Goal: Find specific page/section: Find specific page/section

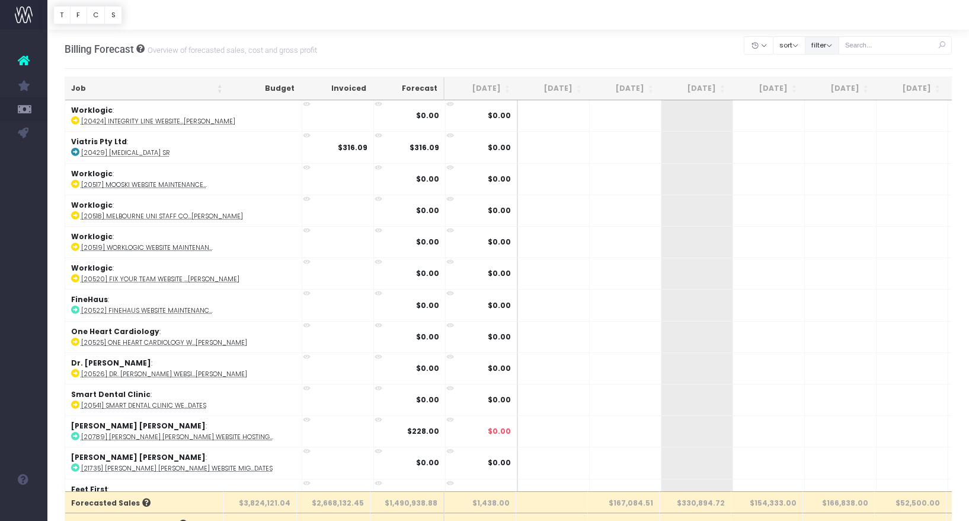
click at [827, 49] on button "filter" at bounding box center [822, 45] width 34 height 18
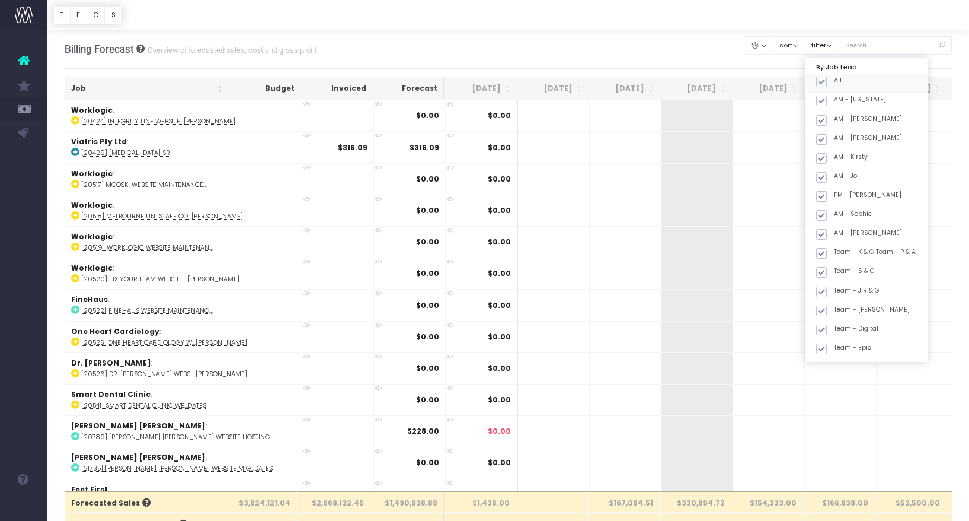
click at [827, 78] on span at bounding box center [822, 81] width 11 height 11
click at [835, 78] on input "All" at bounding box center [838, 80] width 8 height 8
checkbox input "false"
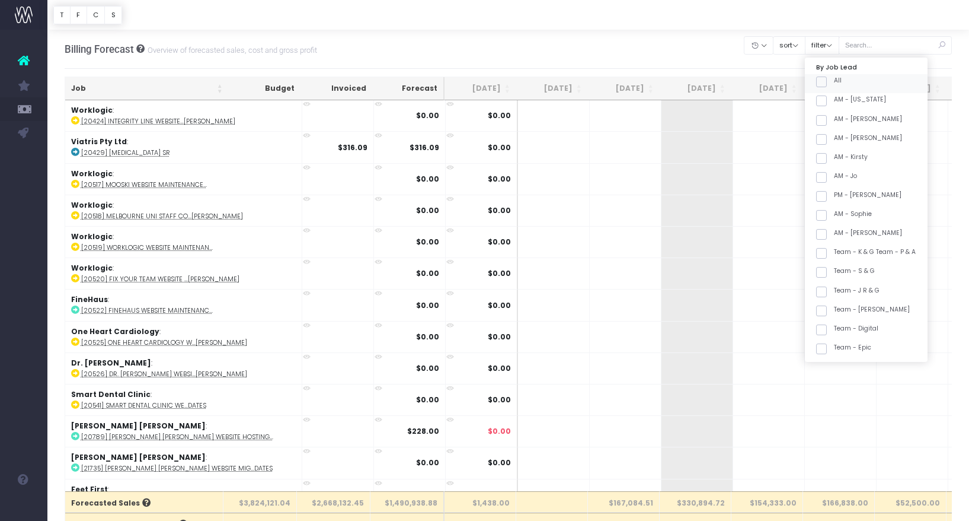
checkbox input "false"
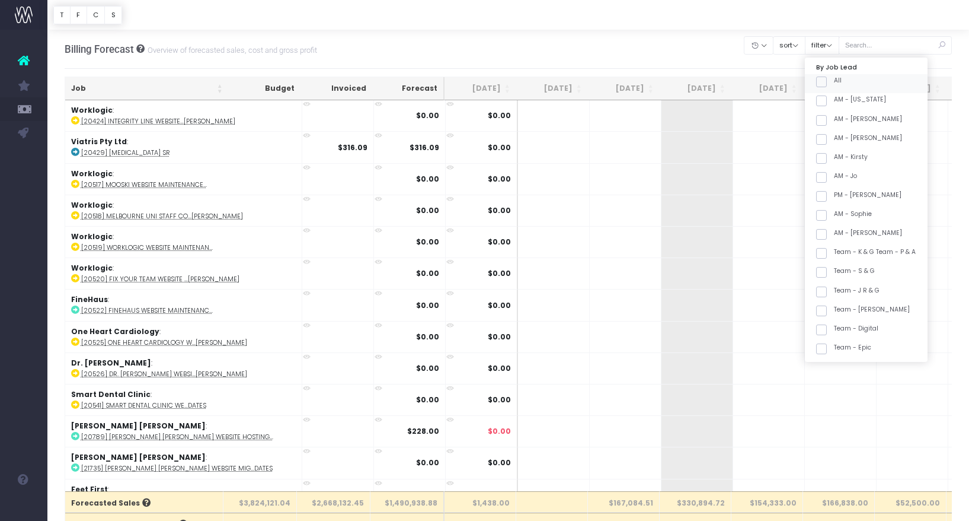
checkbox input "false"
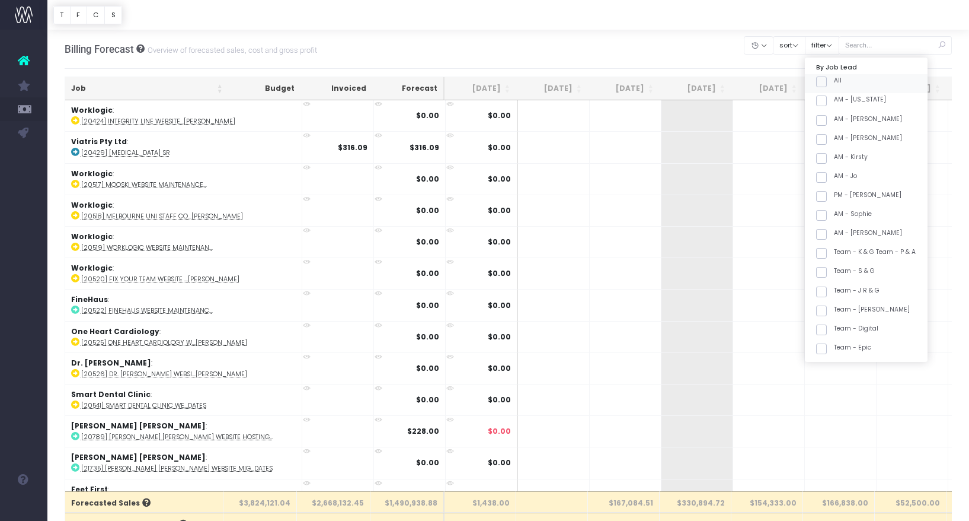
checkbox input "false"
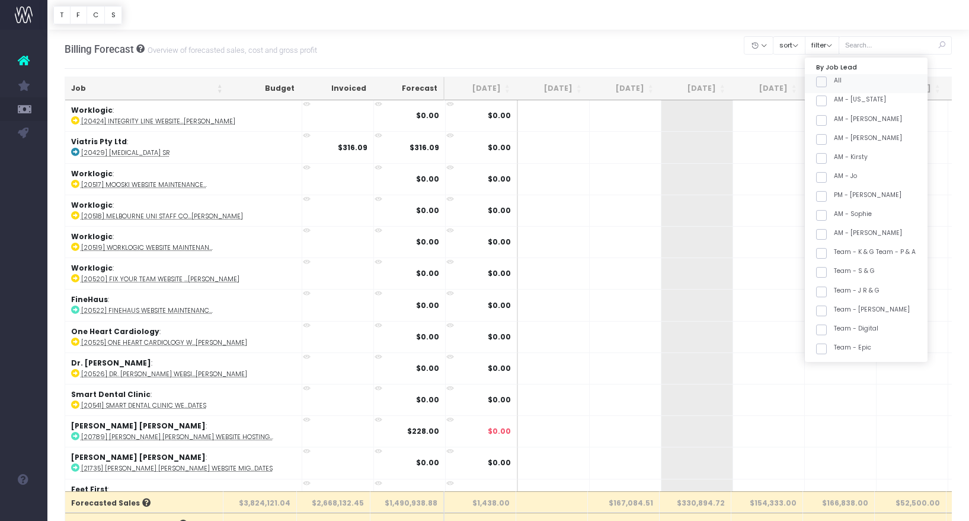
checkbox input "false"
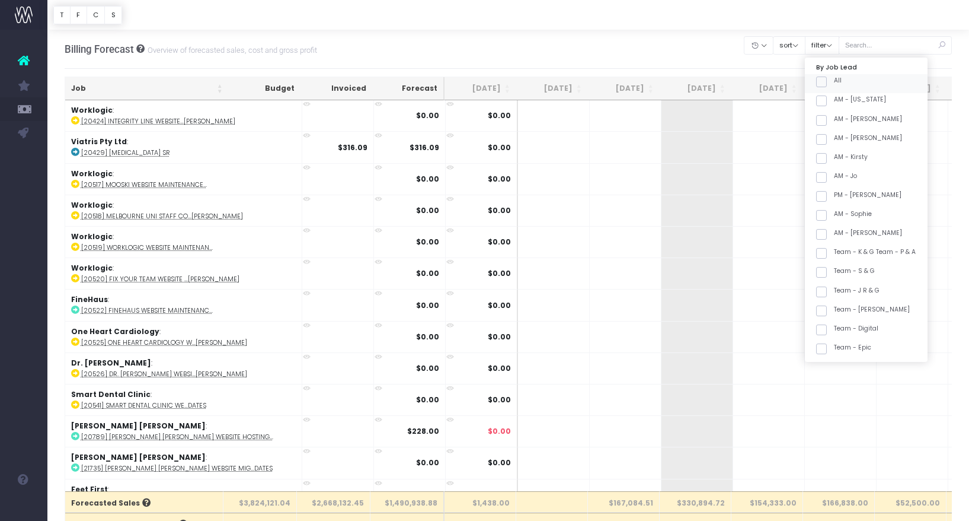
checkbox input "false"
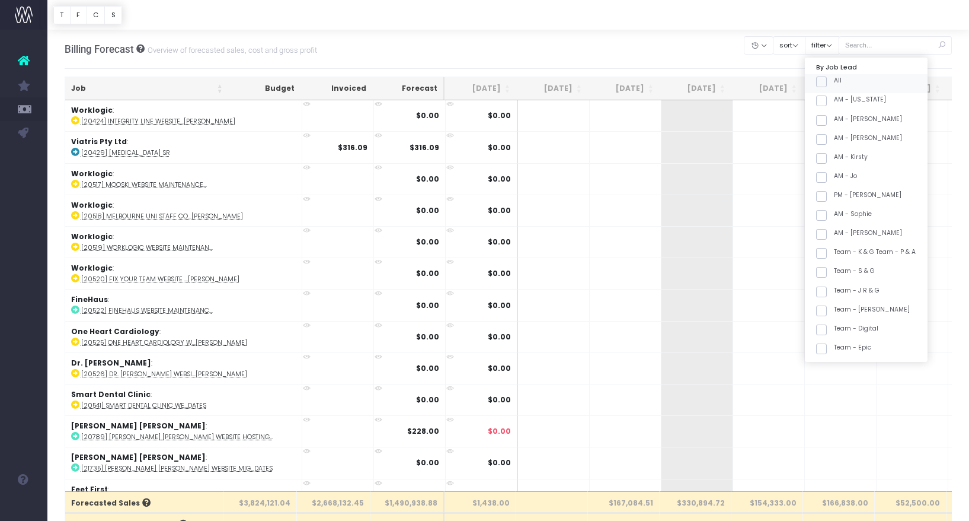
checkbox input "false"
click at [885, 284] on label "Team - [PERSON_NAME]" at bounding box center [864, 286] width 94 height 9
click at [842, 284] on input "Team - [PERSON_NAME]" at bounding box center [838, 286] width 8 height 8
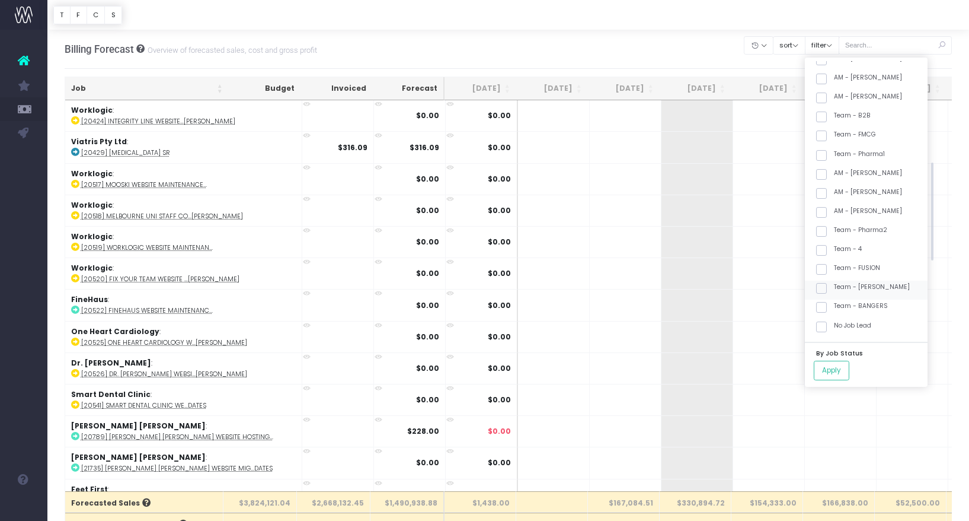
checkbox input "true"
click at [843, 371] on button "Apply" at bounding box center [832, 371] width 36 height 20
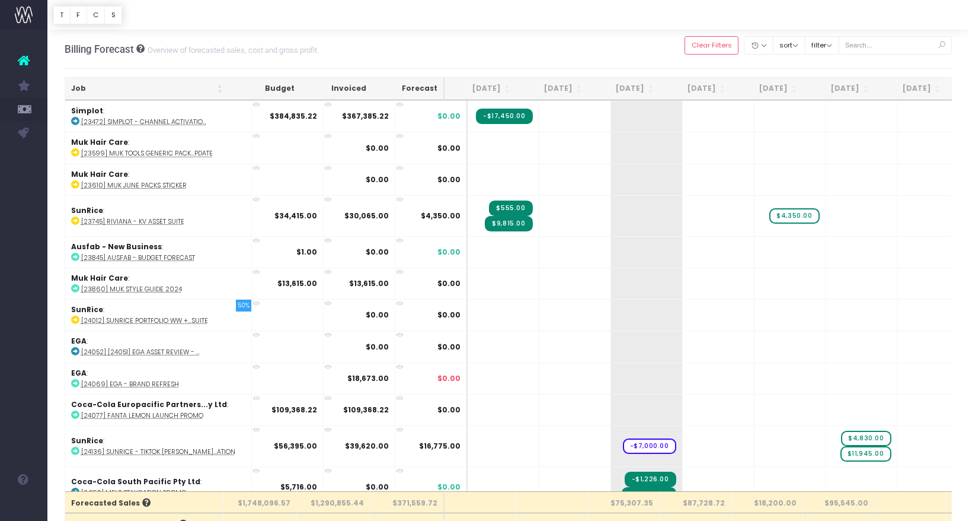
click at [149, 87] on th "Job" at bounding box center [147, 88] width 164 height 23
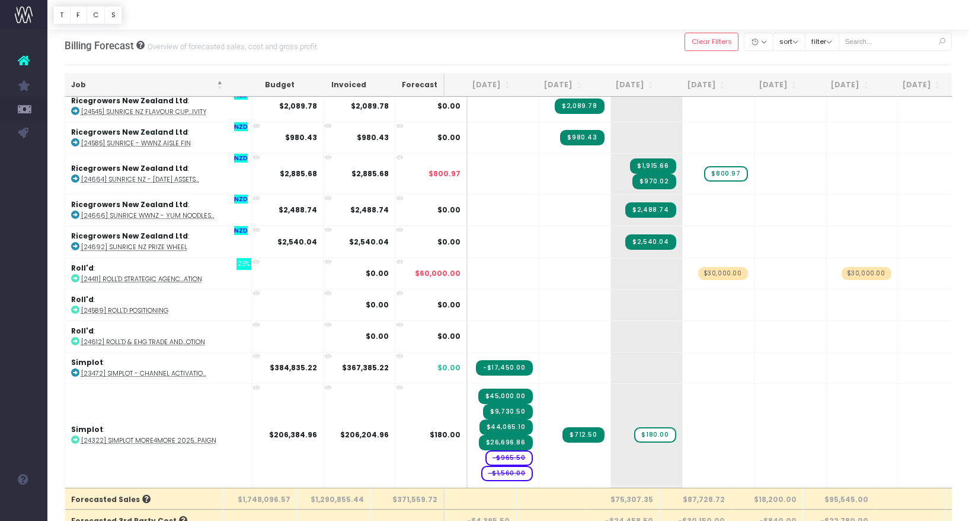
scroll to position [1348, 0]
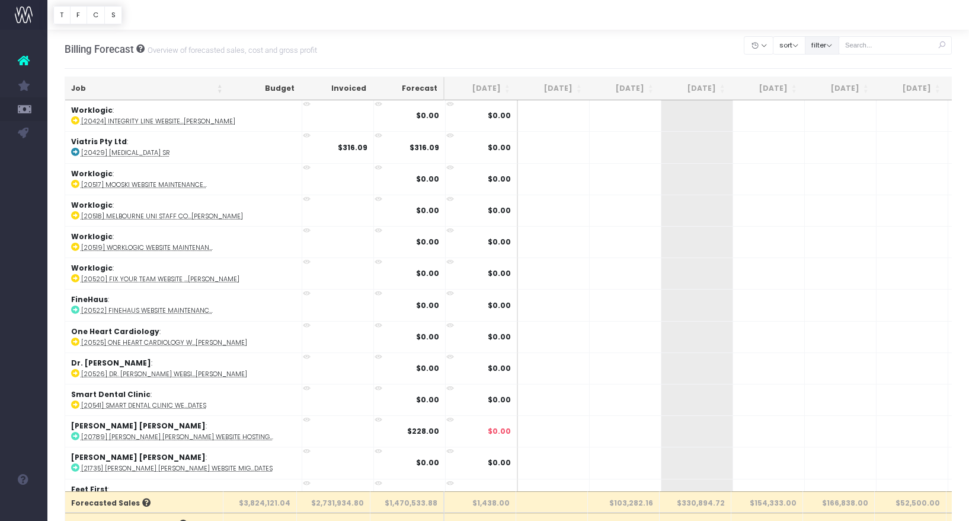
click at [840, 42] on button "filter" at bounding box center [822, 45] width 34 height 18
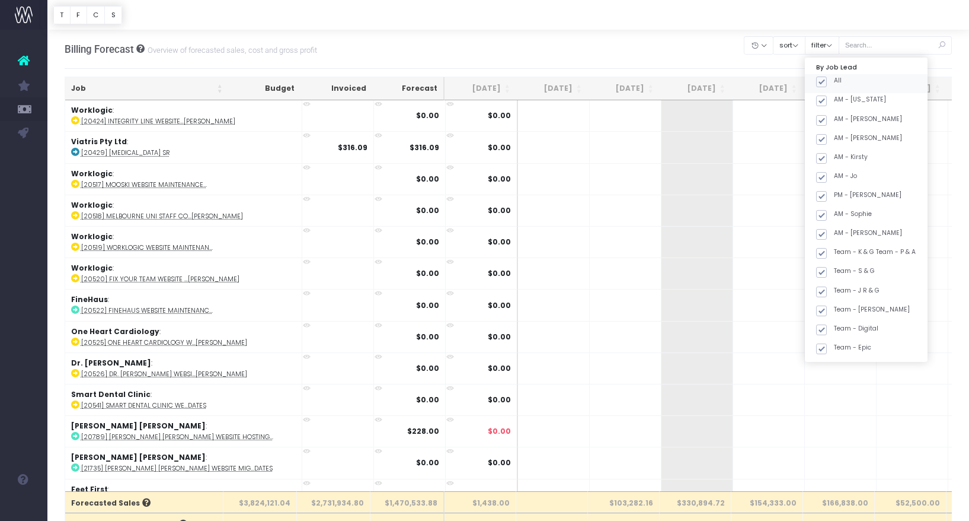
click at [831, 76] on label "All" at bounding box center [829, 80] width 25 height 9
click at [834, 76] on input "All" at bounding box center [838, 80] width 8 height 8
checkbox input "false"
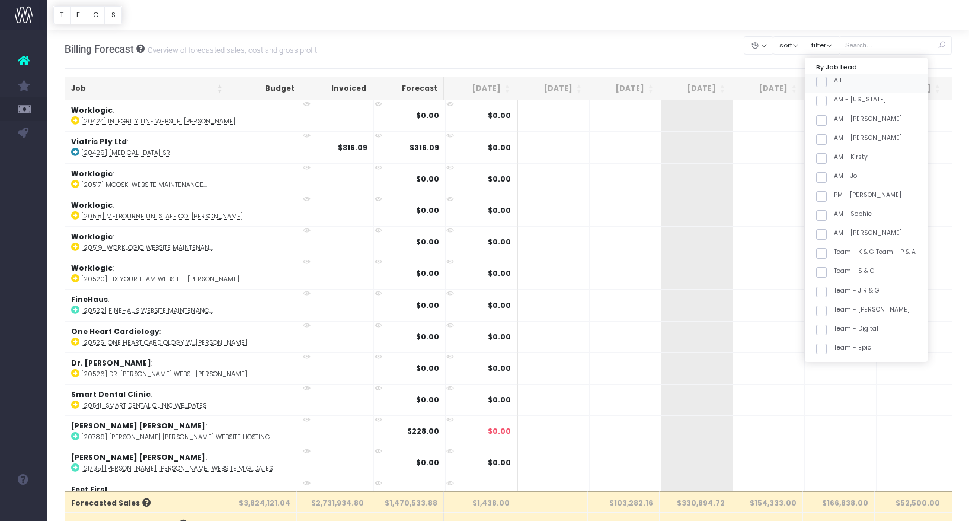
checkbox input "false"
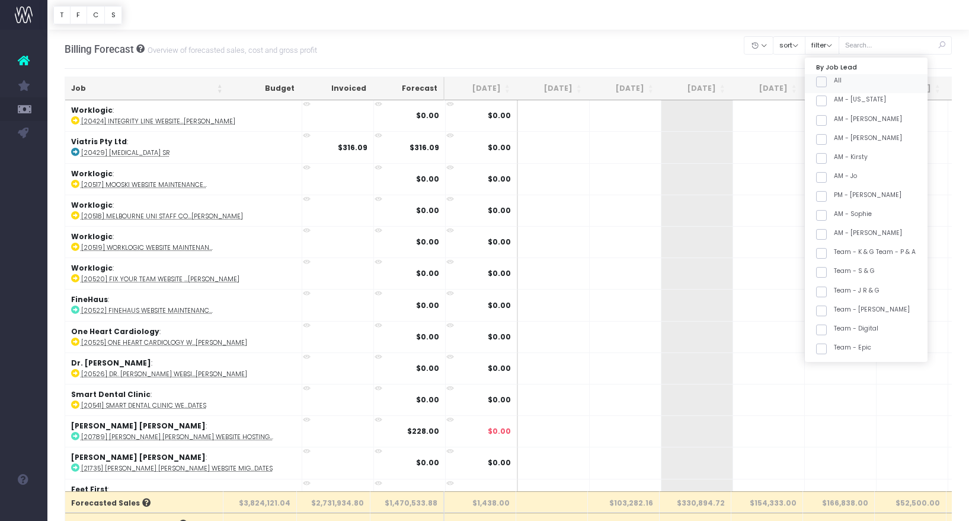
checkbox input "false"
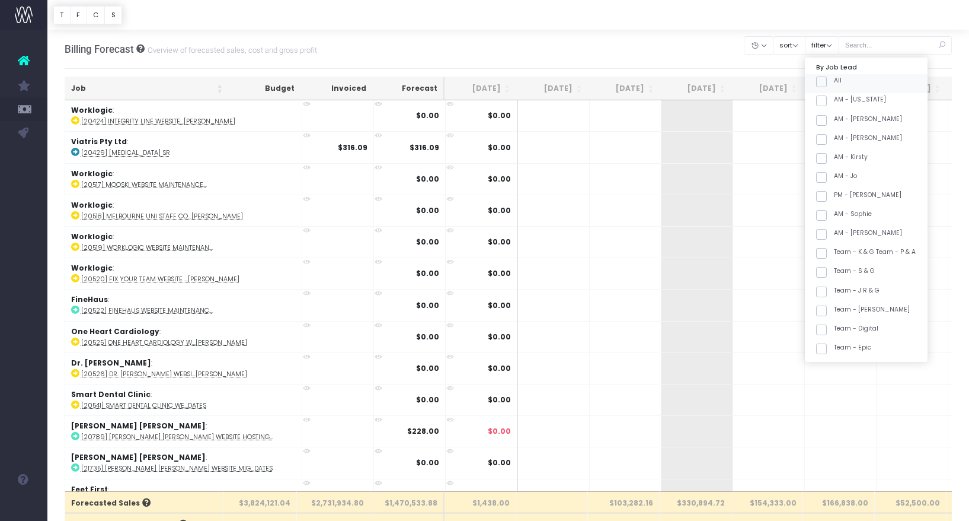
checkbox input "false"
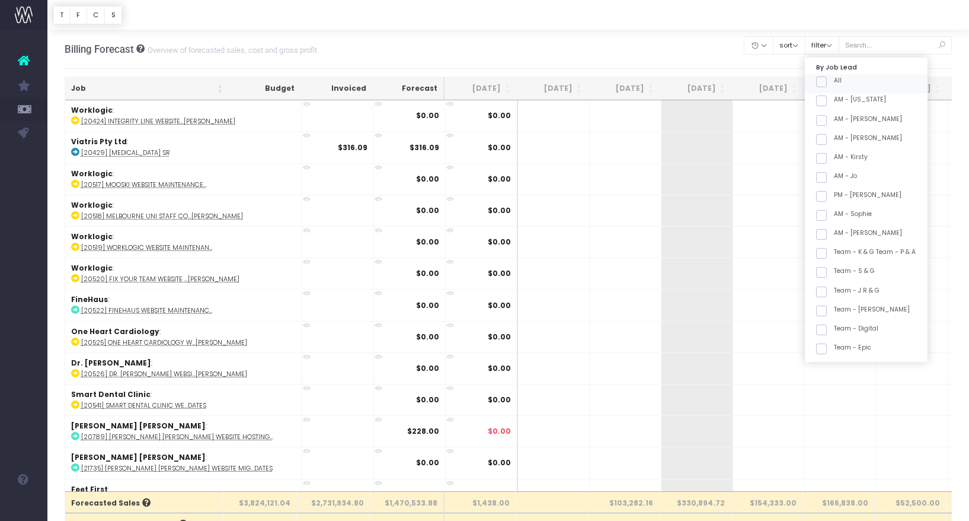
checkbox input "false"
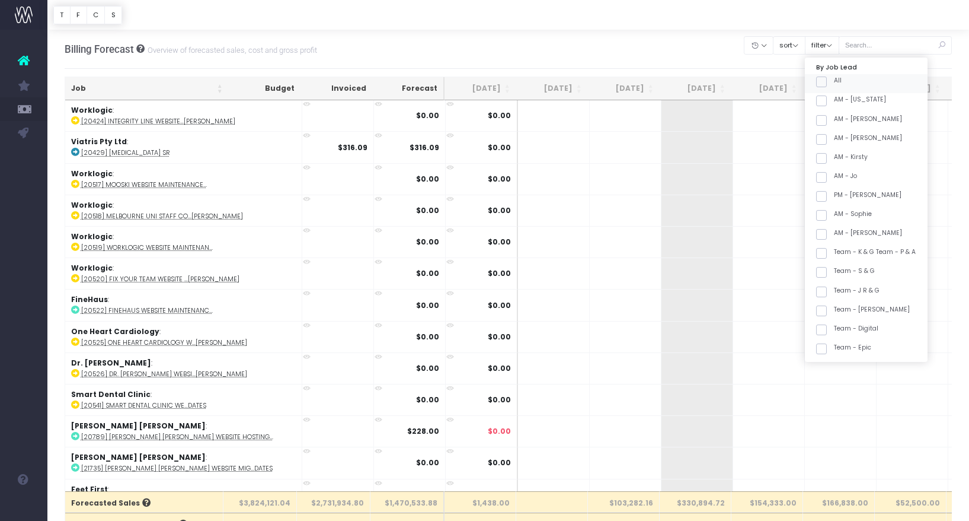
checkbox input "false"
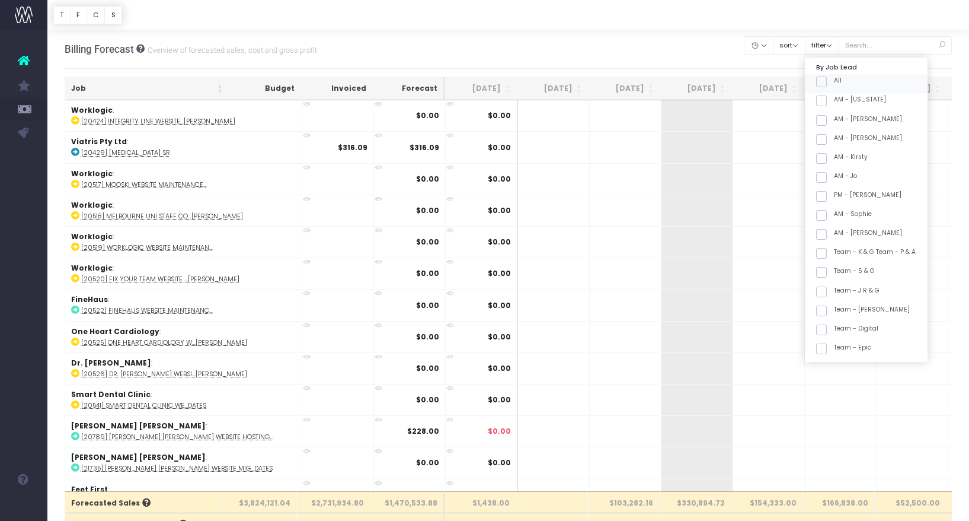
checkbox input "false"
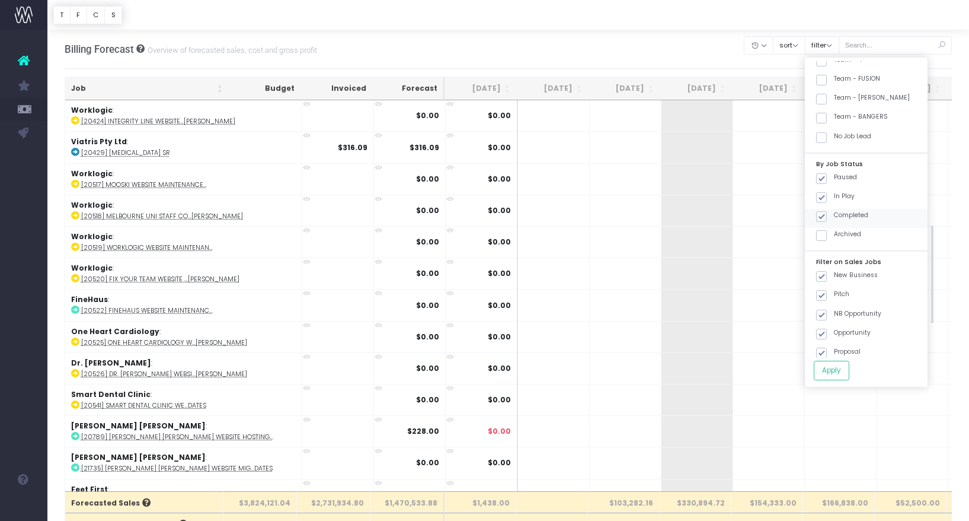
scroll to position [471, 0]
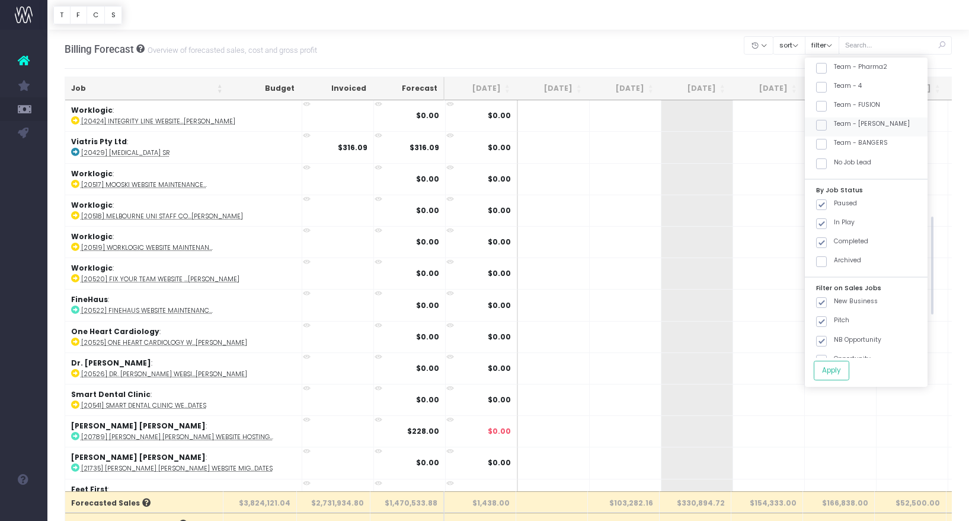
click at [859, 125] on label "Team - [PERSON_NAME]" at bounding box center [864, 123] width 94 height 9
click at [842, 125] on input "Team - [PERSON_NAME]" at bounding box center [838, 123] width 8 height 8
checkbox input "true"
click at [850, 372] on button "Apply" at bounding box center [832, 371] width 36 height 20
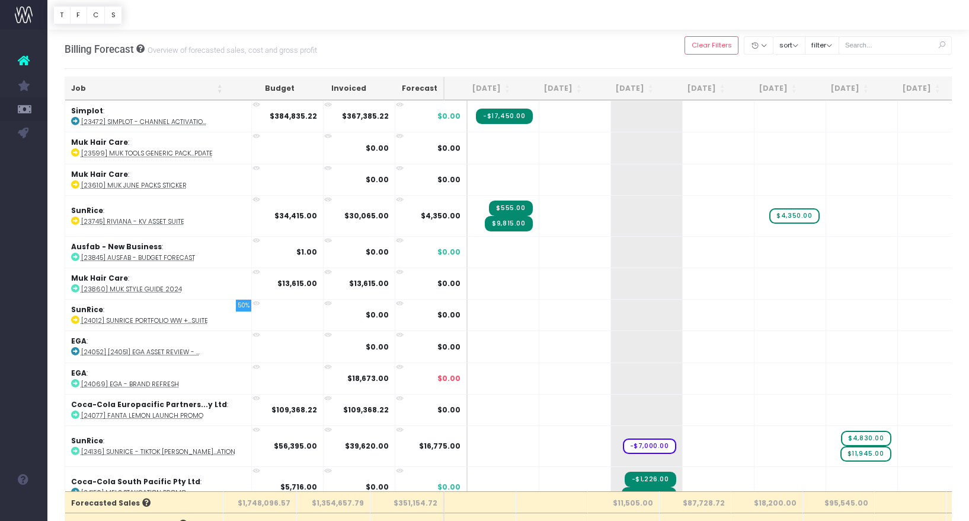
click at [178, 90] on th "Job" at bounding box center [147, 88] width 164 height 23
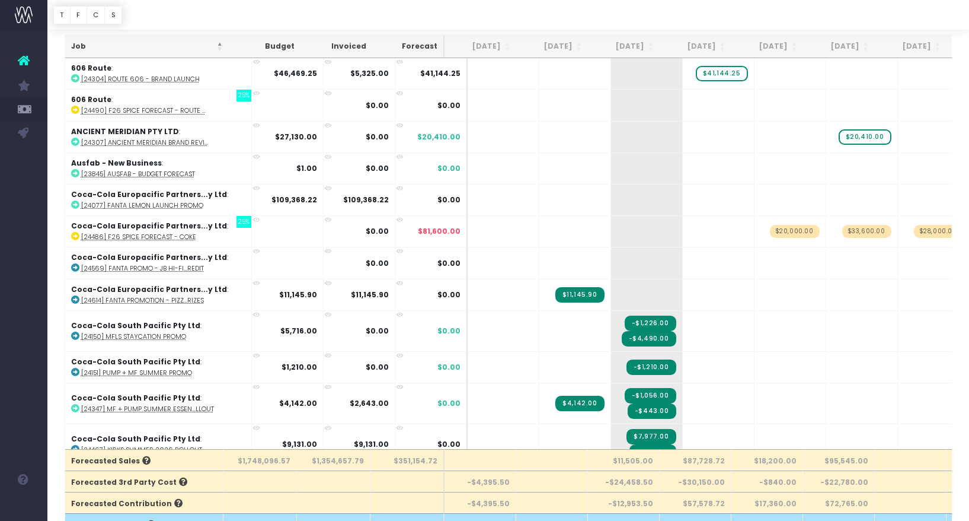
scroll to position [0, 0]
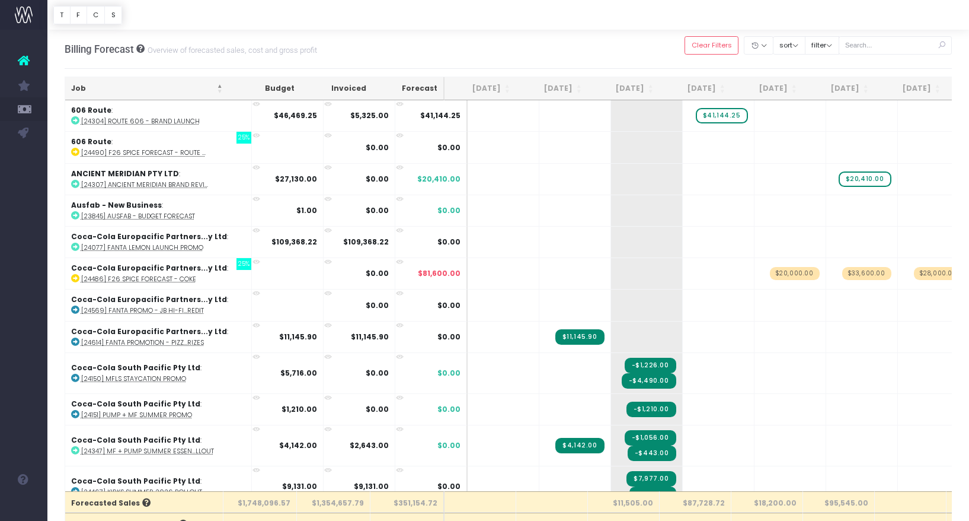
click at [372, 46] on div "Billing Forecast Overview of forecasted sales, cost and gross profit Clear Filt…" at bounding box center [509, 49] width 888 height 39
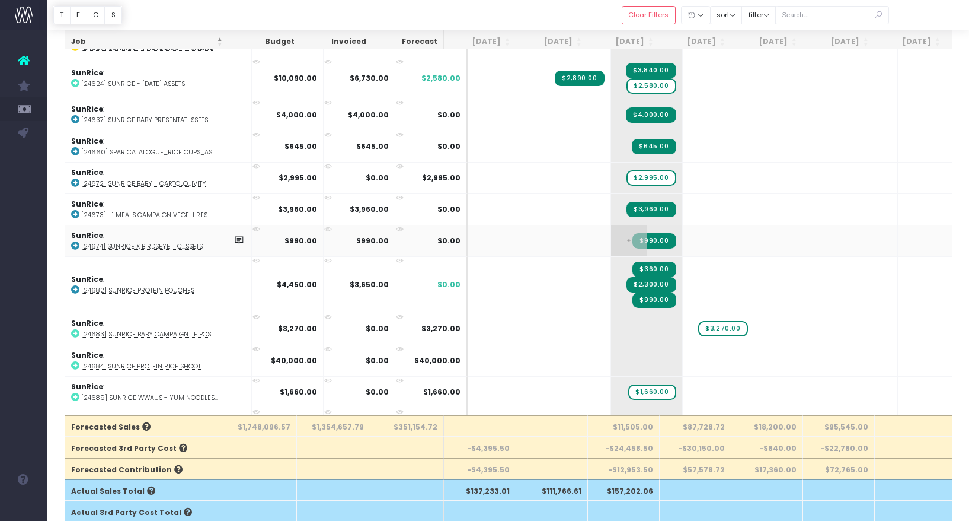
scroll to position [2754, 0]
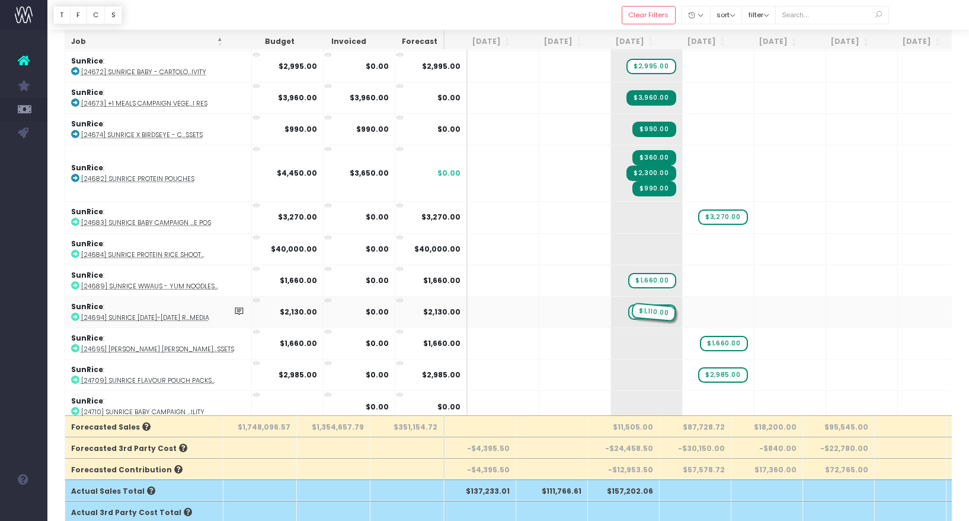
drag, startPoint x: 704, startPoint y: 308, endPoint x: 647, endPoint y: 308, distance: 57.5
